Goal: Find specific page/section: Find specific page/section

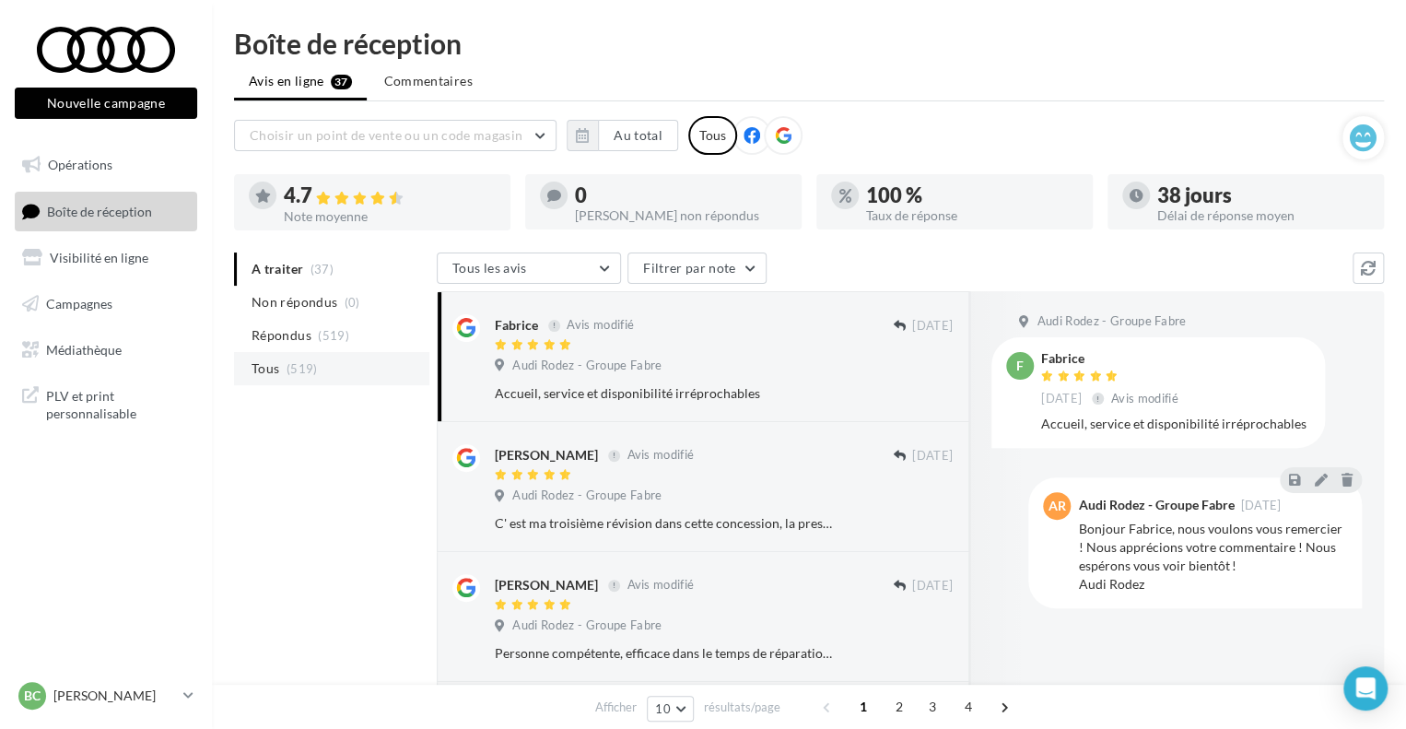
click at [355, 364] on li "Tous (519)" at bounding box center [331, 368] width 195 height 33
click at [318, 371] on li "Tous (519)" at bounding box center [331, 368] width 195 height 33
click at [281, 358] on li "Tous (519)" at bounding box center [331, 368] width 195 height 33
click at [299, 379] on li "Tous (519)" at bounding box center [331, 368] width 195 height 33
